Goal: Task Accomplishment & Management: Use online tool/utility

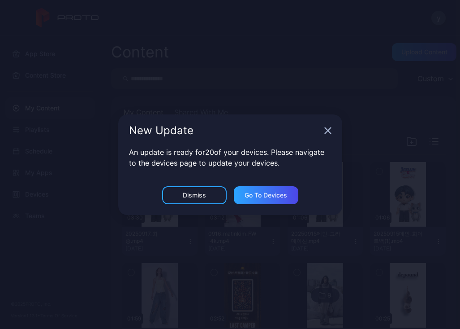
click at [200, 185] on div "An update is ready for 20 of your devices. Please navigate to the devices page …" at bounding box center [230, 166] width 224 height 39
click at [198, 193] on div "Dismiss" at bounding box center [194, 194] width 23 height 7
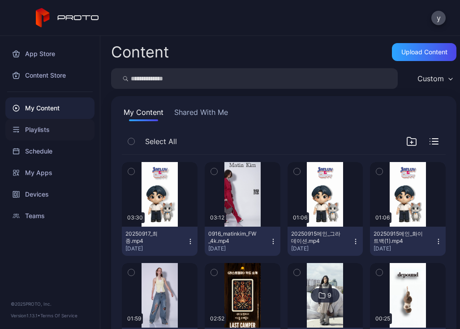
click at [54, 125] on div "Playlists" at bounding box center [49, 130] width 89 height 22
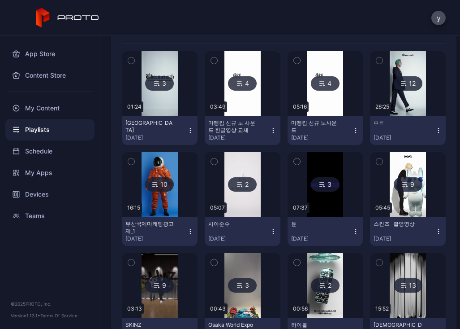
scroll to position [134, 0]
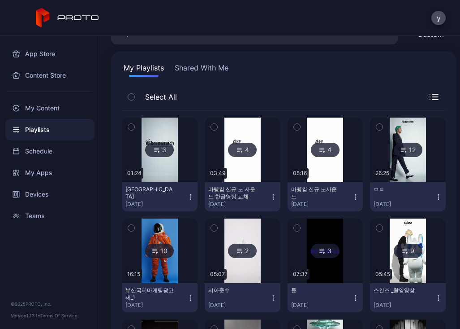
scroll to position [45, 0]
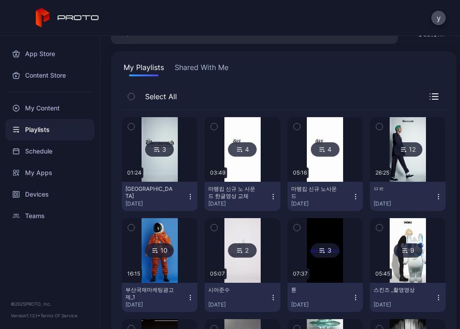
click at [164, 151] on div "3" at bounding box center [159, 149] width 29 height 14
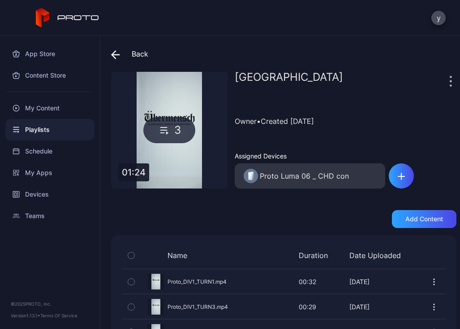
scroll to position [34, 0]
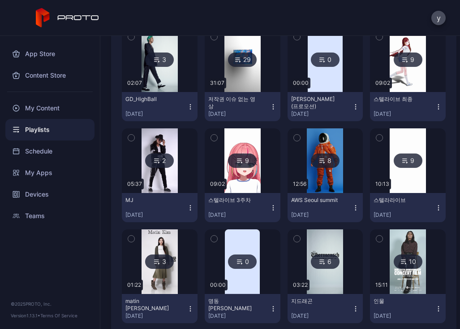
scroll to position [583, 0]
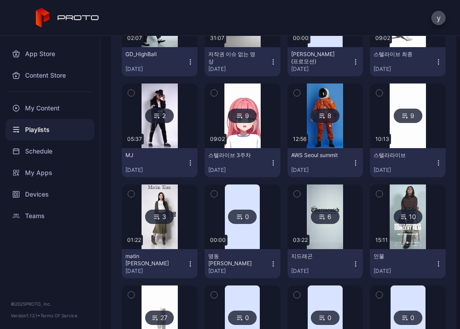
click at [320, 218] on icon at bounding box center [321, 218] width 2 height 0
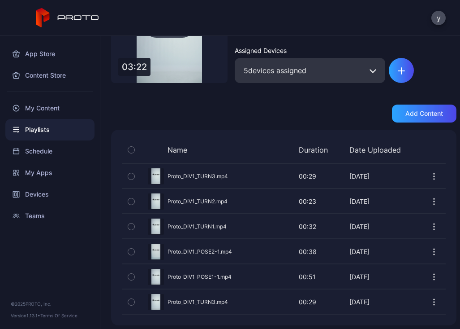
scroll to position [109, 0]
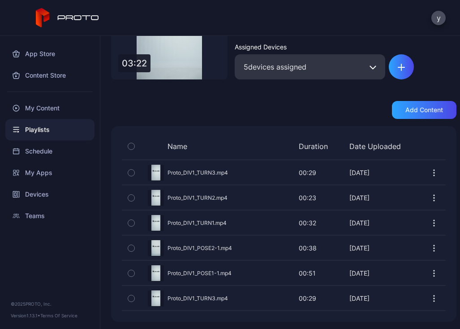
click at [430, 274] on icon "button" at bounding box center [434, 273] width 9 height 9
click at [211, 271] on div "Preview" at bounding box center [284, 273] width 324 height 24
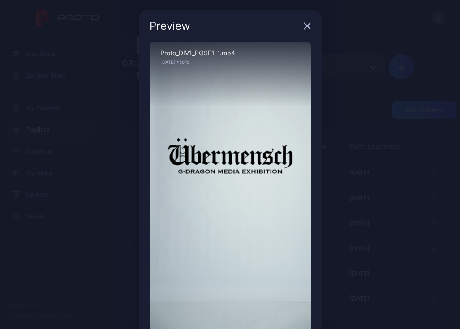
scroll to position [0, 0]
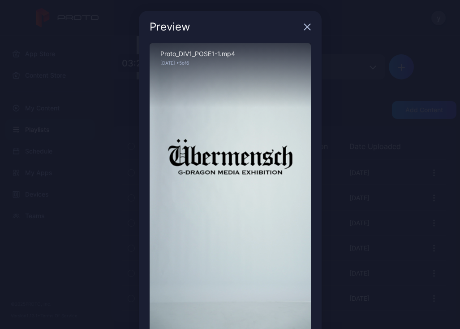
click at [304, 25] on icon "button" at bounding box center [307, 27] width 6 height 6
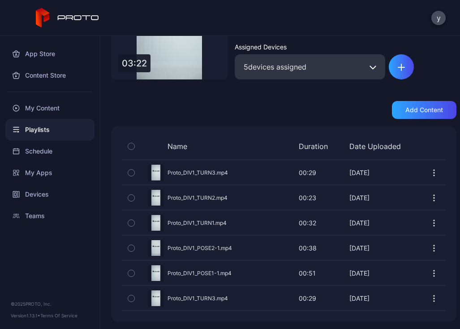
click at [251, 314] on div "Name Duration Date Uploaded Preview Proto_DIV1_TURN3.mp4 00:29 00:29 [DATE] Pre…" at bounding box center [284, 223] width 346 height 195
click at [61, 109] on div "My Content" at bounding box center [49, 108] width 89 height 22
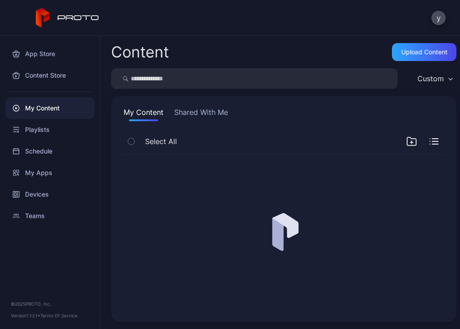
click at [200, 76] on input "search" at bounding box center [254, 78] width 287 height 21
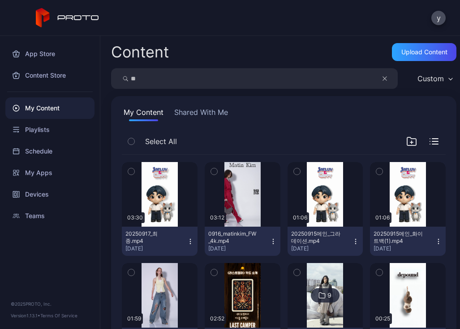
type input "*"
type input "****"
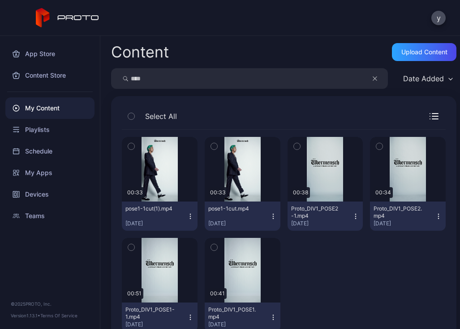
scroll to position [28, 0]
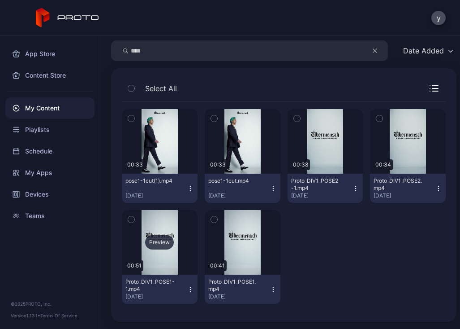
click at [161, 241] on div "Preview" at bounding box center [159, 242] width 29 height 14
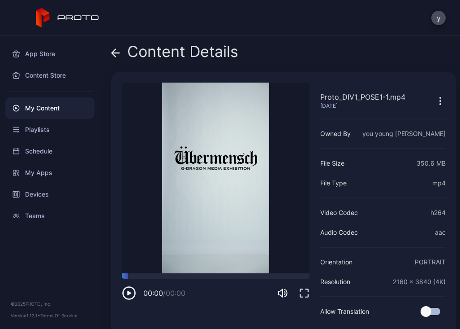
click at [214, 178] on video "Sorry, your browser doesn‘t support embedded videos" at bounding box center [216, 177] width 188 height 191
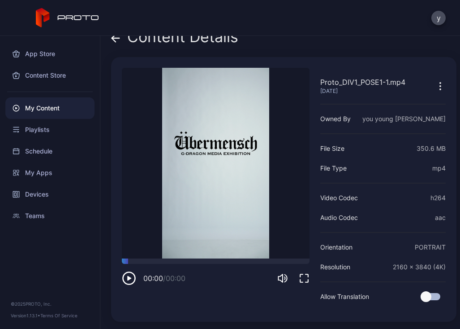
click at [435, 84] on icon "button" at bounding box center [440, 86] width 11 height 11
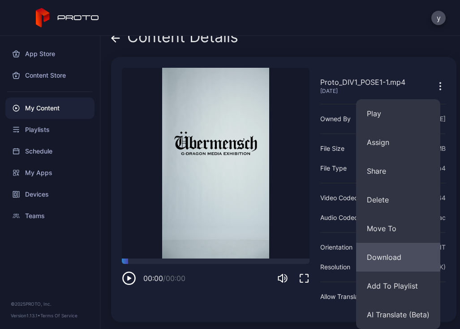
click at [391, 254] on button "Download" at bounding box center [398, 257] width 84 height 29
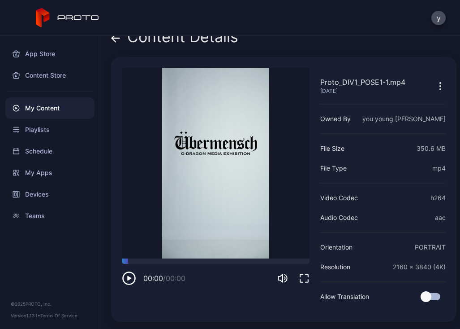
click at [227, 153] on video "Sorry, your browser doesn‘t support embedded videos" at bounding box center [216, 163] width 188 height 191
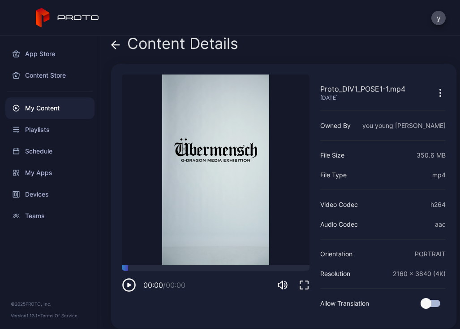
scroll to position [0, 0]
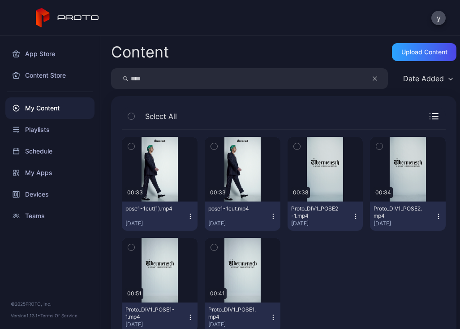
click at [64, 20] on icon at bounding box center [68, 18] width 64 height 20
click at [88, 18] on icon at bounding box center [68, 18] width 64 height 20
click at [184, 12] on div "y" at bounding box center [230, 18] width 460 height 36
click at [73, 15] on icon at bounding box center [79, 17] width 42 height 5
click at [209, 18] on div "y" at bounding box center [230, 18] width 460 height 36
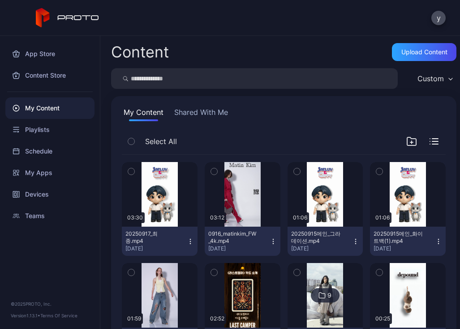
click at [399, 113] on div "My Content Shared With Me" at bounding box center [284, 114] width 324 height 14
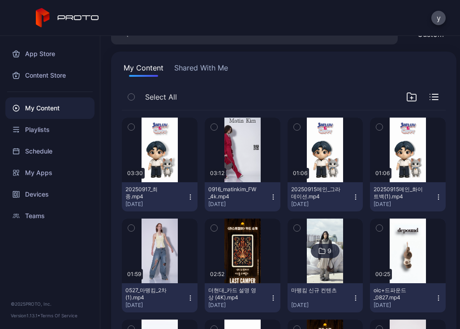
scroll to position [45, 0]
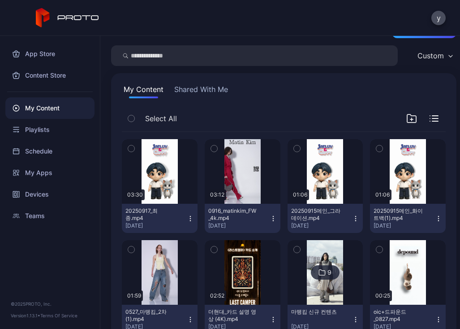
scroll to position [0, 0]
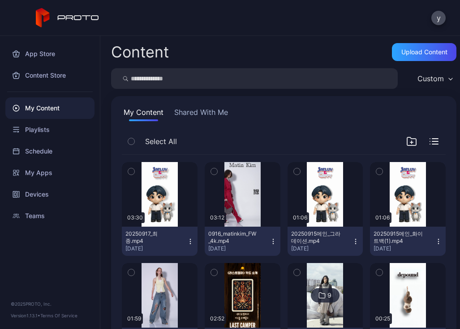
click at [77, 15] on icon at bounding box center [79, 17] width 42 height 5
click at [225, 26] on div "y" at bounding box center [230, 18] width 460 height 36
click at [48, 129] on div "Playlists" at bounding box center [49, 130] width 89 height 22
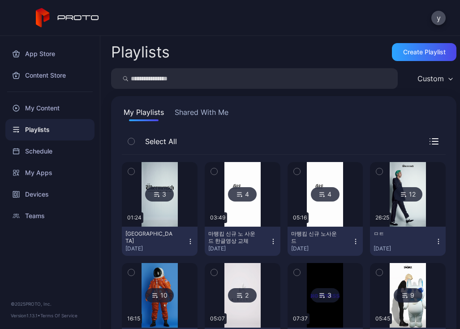
click at [338, 113] on div "My Playlists Shared With Me" at bounding box center [284, 114] width 324 height 14
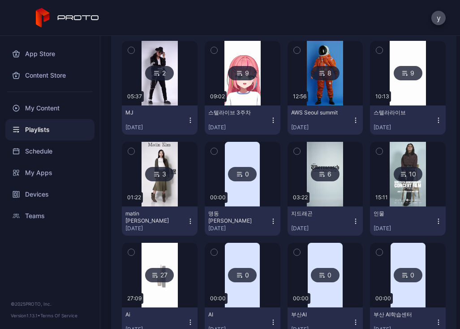
scroll to position [628, 0]
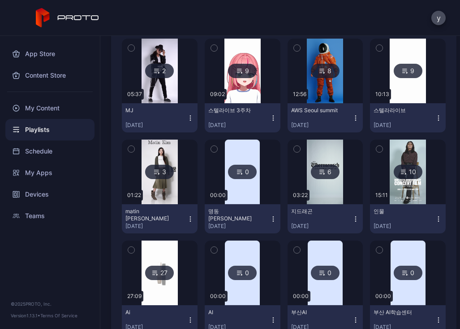
click at [321, 172] on div "6" at bounding box center [325, 172] width 29 height 14
